Goal: Information Seeking & Learning: Find specific fact

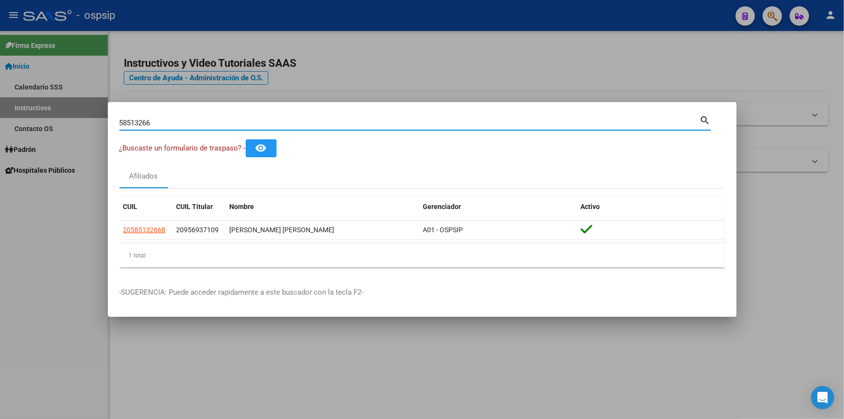
drag, startPoint x: 63, startPoint y: 121, endPoint x: 10, endPoint y: 126, distance: 53.4
click at [10, 126] on div "58513266 Buscar (apellido, dni, cuil, nro traspaso, cuit, obra social) search ¿…" at bounding box center [422, 209] width 844 height 419
type input "14483371"
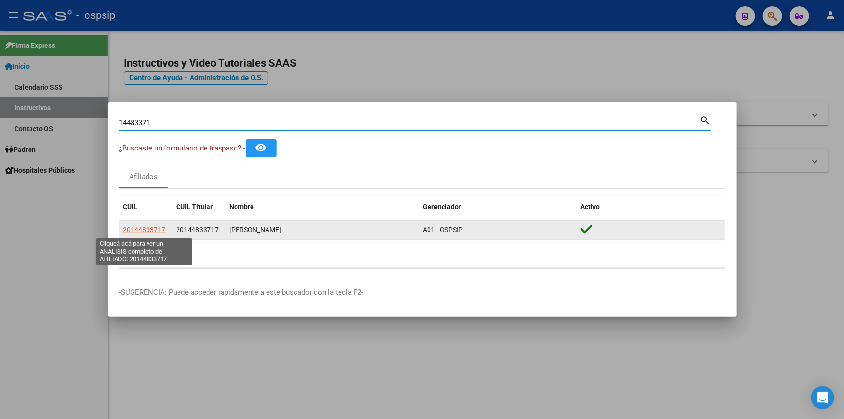
click at [150, 228] on span "20144833717" at bounding box center [144, 230] width 43 height 8
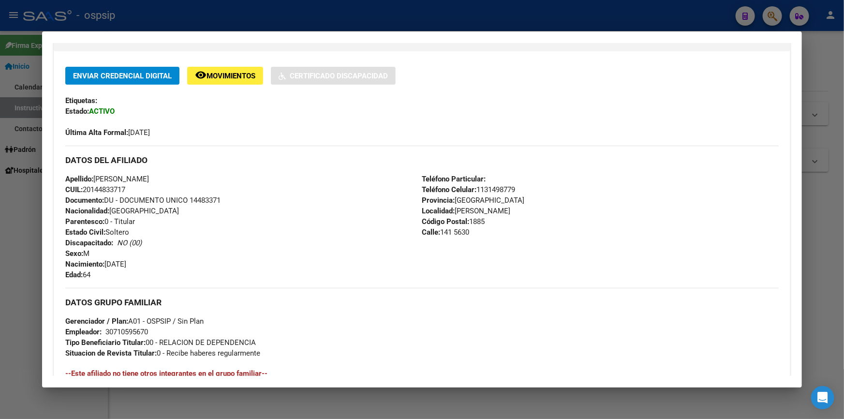
scroll to position [220, 0]
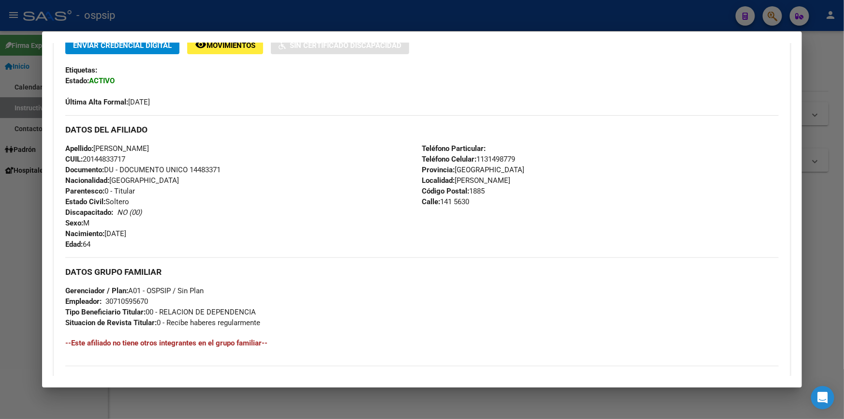
drag, startPoint x: 476, startPoint y: 157, endPoint x: 522, endPoint y: 160, distance: 46.6
click at [522, 160] on div "Teléfono Particular: Teléfono Celular: [PHONE_NUMBER] Provincia: [GEOGRAPHIC_DA…" at bounding box center [600, 196] width 356 height 106
copy span "1131498779"
drag, startPoint x: 110, startPoint y: 242, endPoint x: 57, endPoint y: 147, distance: 109.4
click at [57, 147] on div "Enviar Credencial Digital remove_red_eye Movimientos Sin Certificado Discapacid…" at bounding box center [422, 205] width 737 height 338
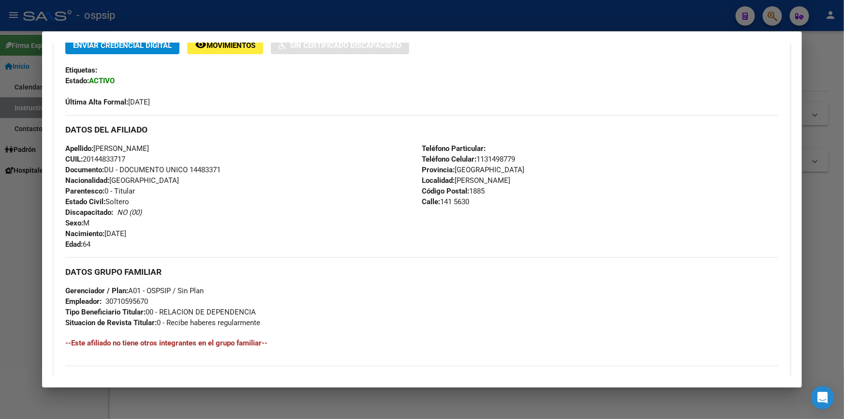
copy div "Apellido: [PERSON_NAME] CUIL: 20144833717 Documento: DU - DOCUMENTO UNICO 14483…"
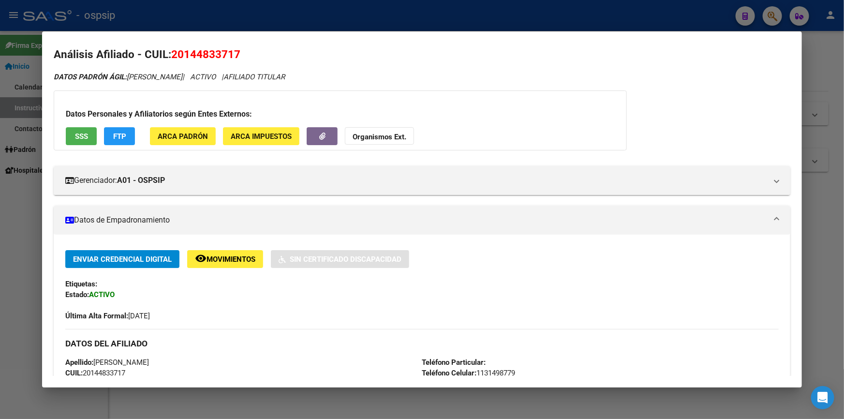
scroll to position [0, 0]
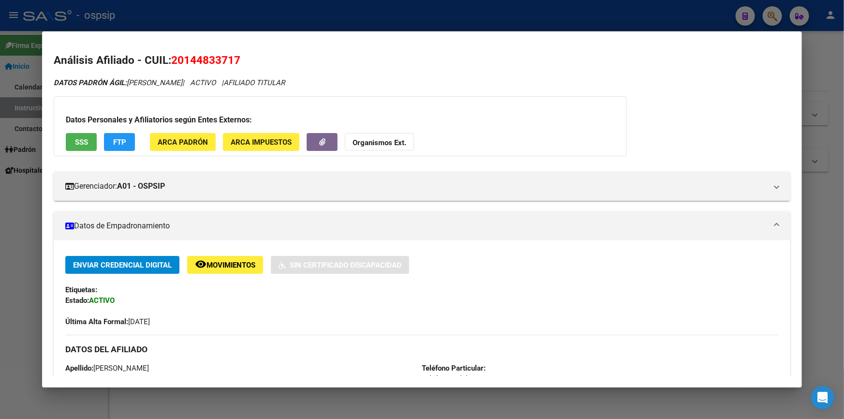
click at [172, 19] on div at bounding box center [422, 209] width 844 height 419
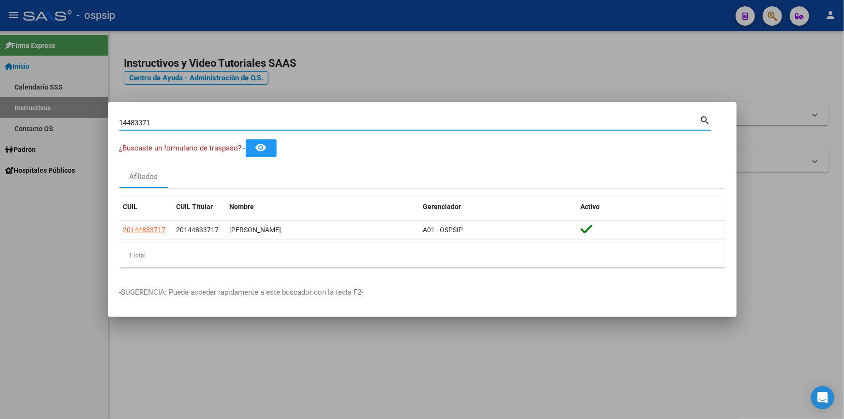
drag, startPoint x: 167, startPoint y: 123, endPoint x: 93, endPoint y: 127, distance: 74.1
click at [93, 127] on div "14483371 Buscar (apellido, dni, cuil, nro traspaso, cuit, obra social) search ¿…" at bounding box center [422, 209] width 844 height 419
